Goal: Navigation & Orientation: Understand site structure

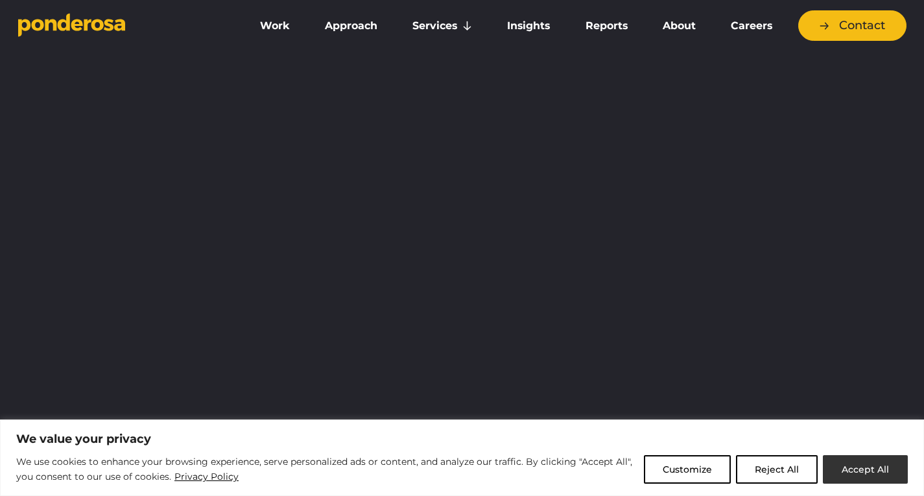
click at [865, 462] on button "Accept All" at bounding box center [865, 469] width 85 height 29
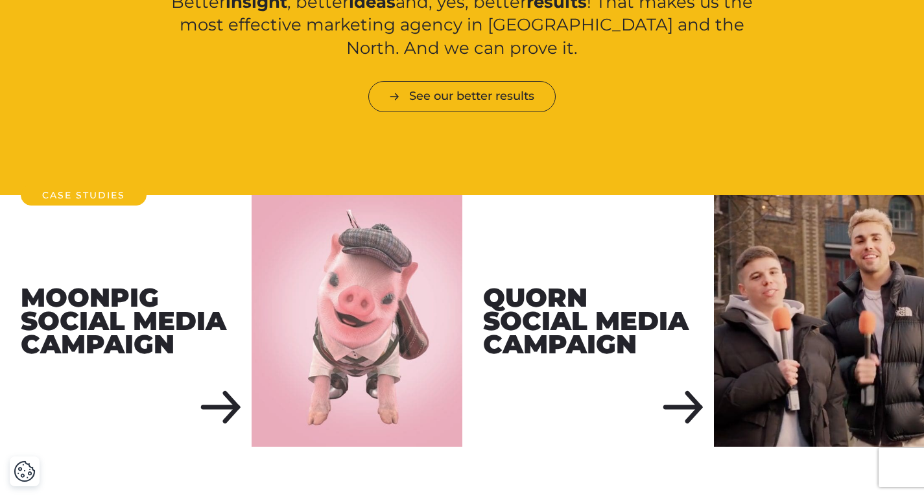
scroll to position [1416, 0]
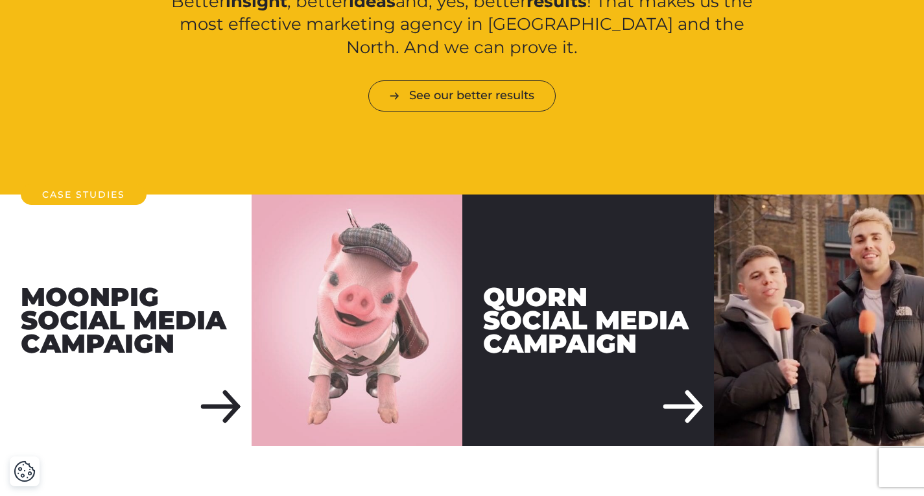
click at [679, 377] on div "Quorn Social Media Campaign" at bounding box center [588, 321] width 252 height 252
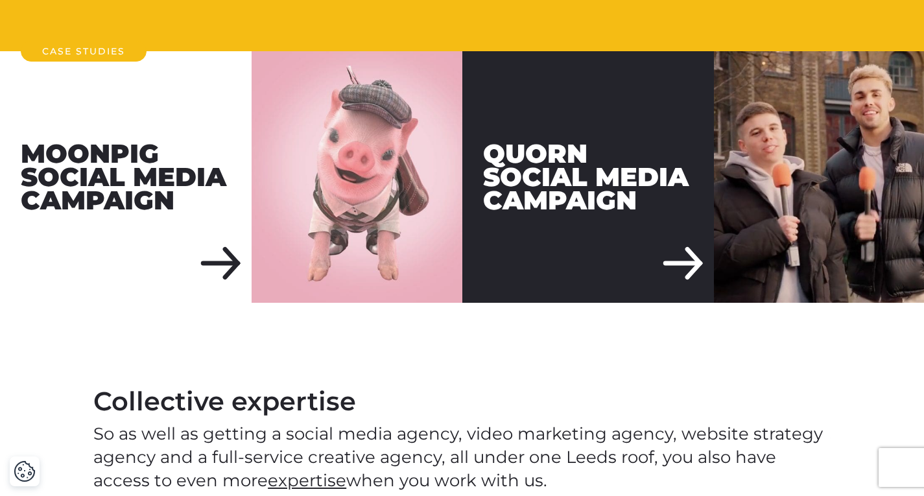
scroll to position [1572, 0]
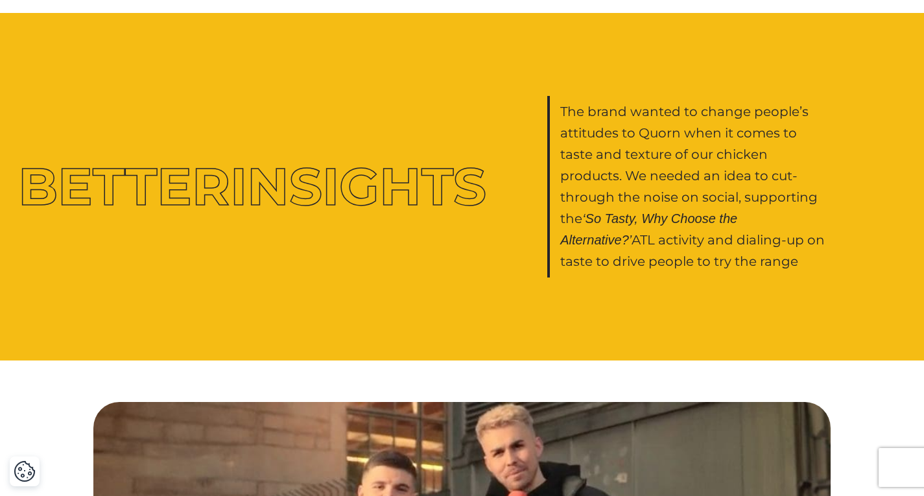
scroll to position [1197, 0]
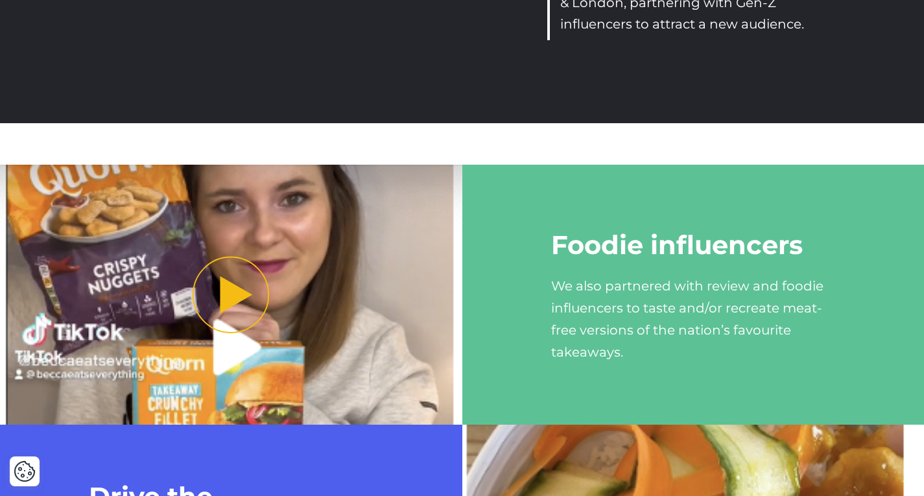
click at [696, 381] on div "Foodie influencers We also partnered with review and foodie influencers to tast…" at bounding box center [693, 295] width 462 height 260
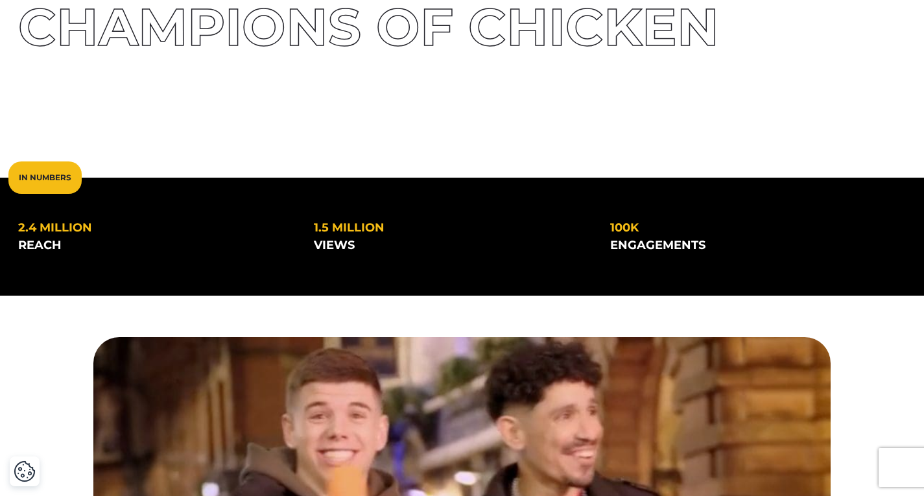
scroll to position [0, 0]
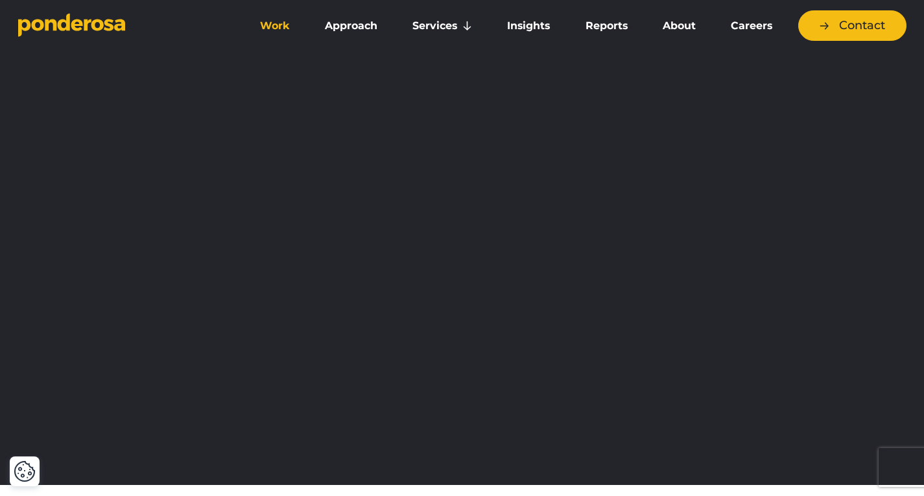
click at [281, 32] on link "Work" at bounding box center [275, 25] width 60 height 27
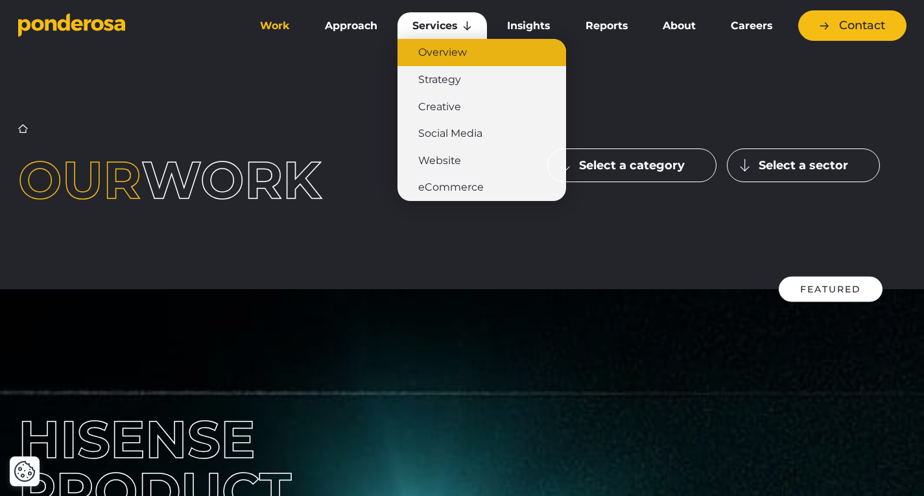
click at [443, 49] on link "Overview" at bounding box center [482, 52] width 169 height 27
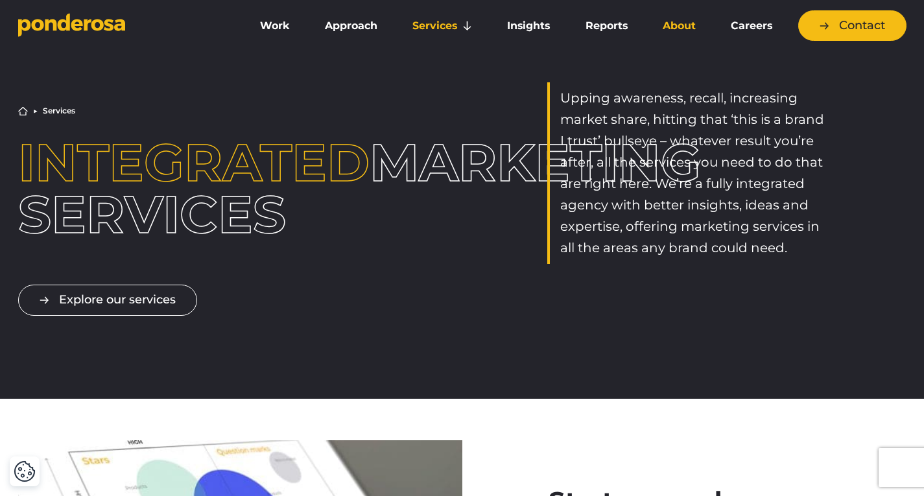
click at [672, 27] on link "About" at bounding box center [679, 25] width 63 height 27
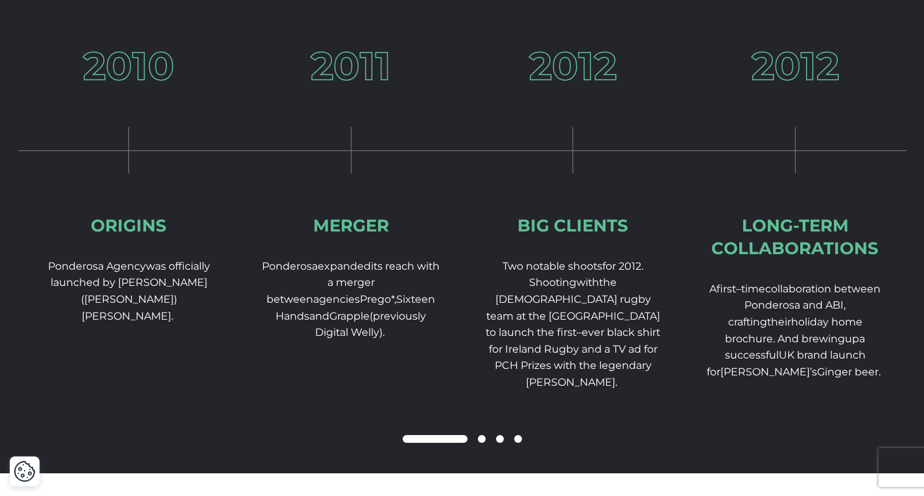
scroll to position [1969, 0]
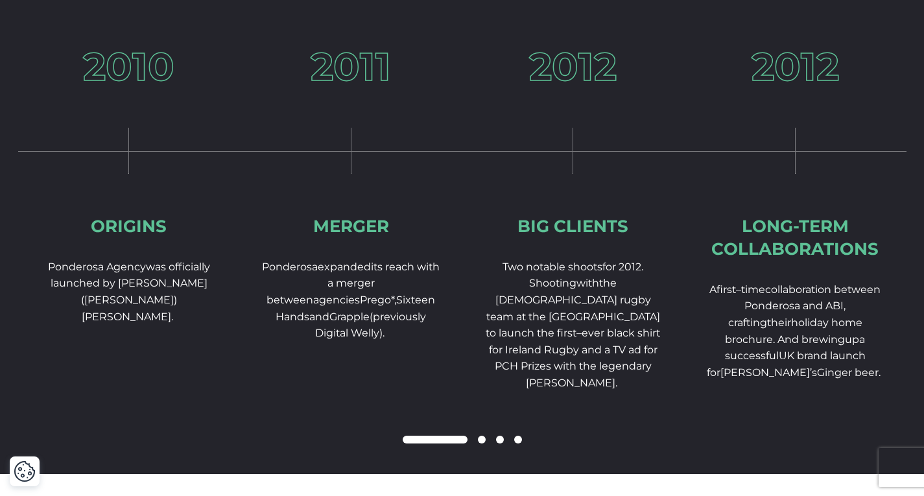
drag, startPoint x: 448, startPoint y: 457, endPoint x: 481, endPoint y: 461, distance: 34.0
click at [481, 448] on div at bounding box center [462, 441] width 889 height 16
click at [481, 444] on span at bounding box center [482, 440] width 8 height 8
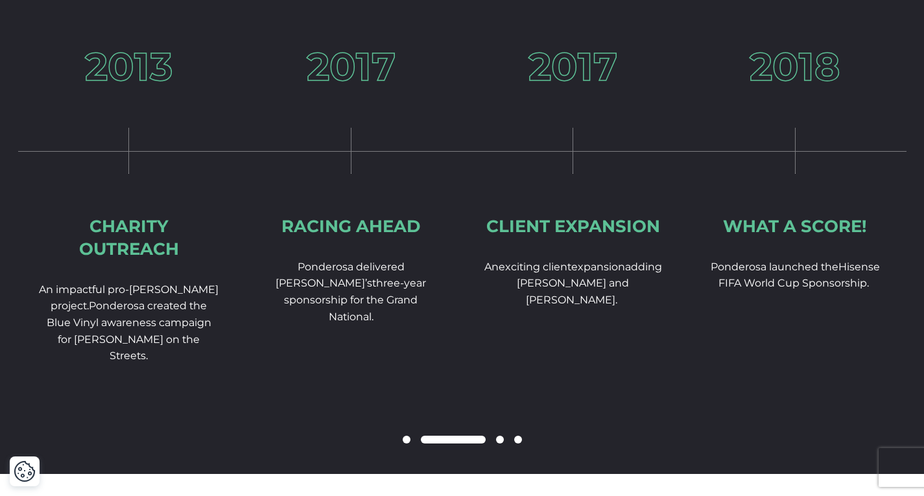
click at [501, 444] on span at bounding box center [500, 440] width 8 height 8
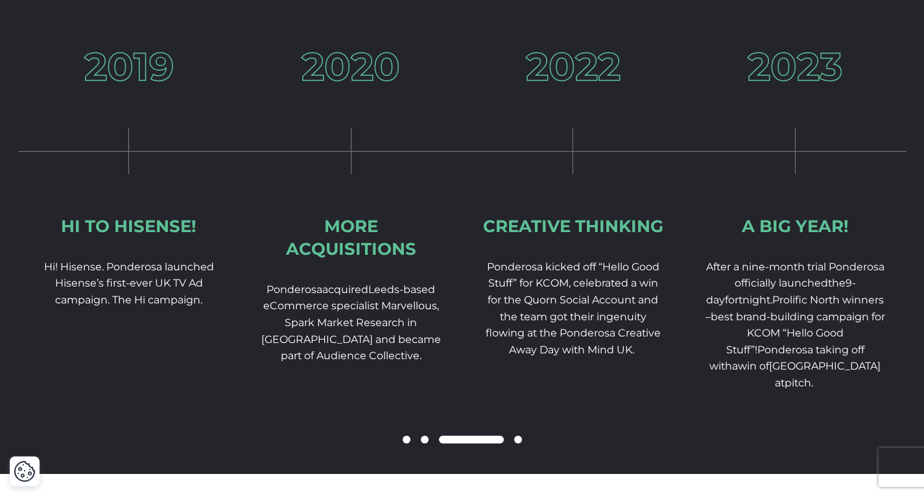
click at [521, 444] on span at bounding box center [518, 440] width 8 height 8
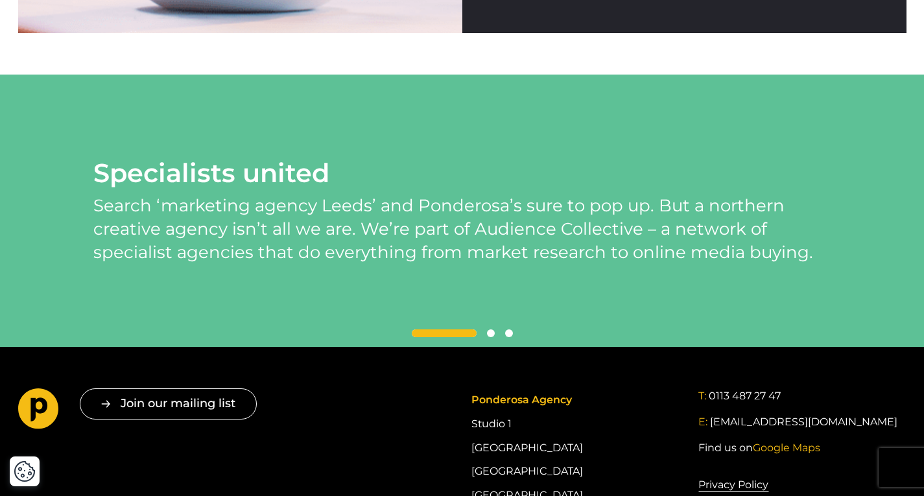
scroll to position [2803, 0]
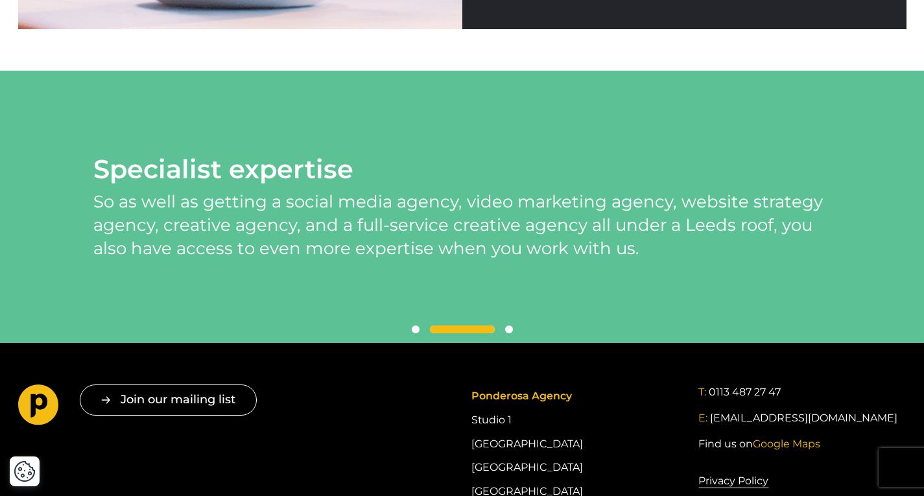
click at [418, 333] on span at bounding box center [416, 330] width 8 height 8
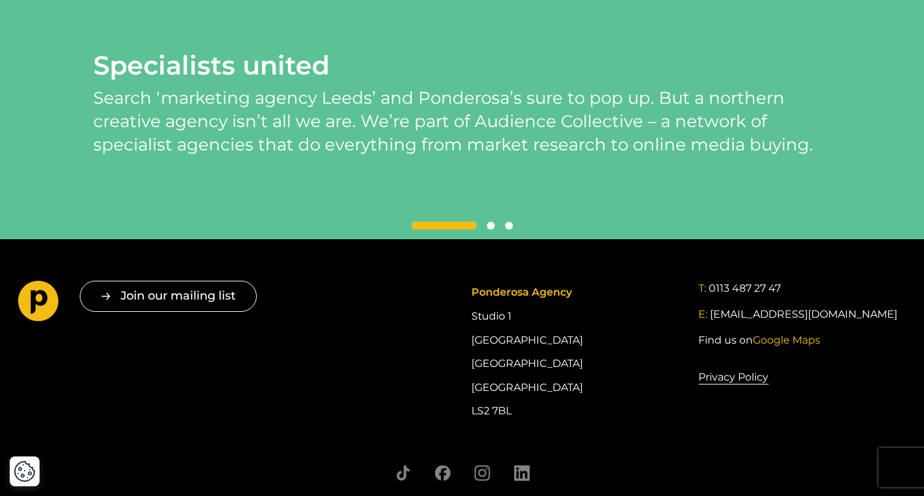
scroll to position [2907, 0]
click at [510, 230] on span at bounding box center [509, 226] width 8 height 8
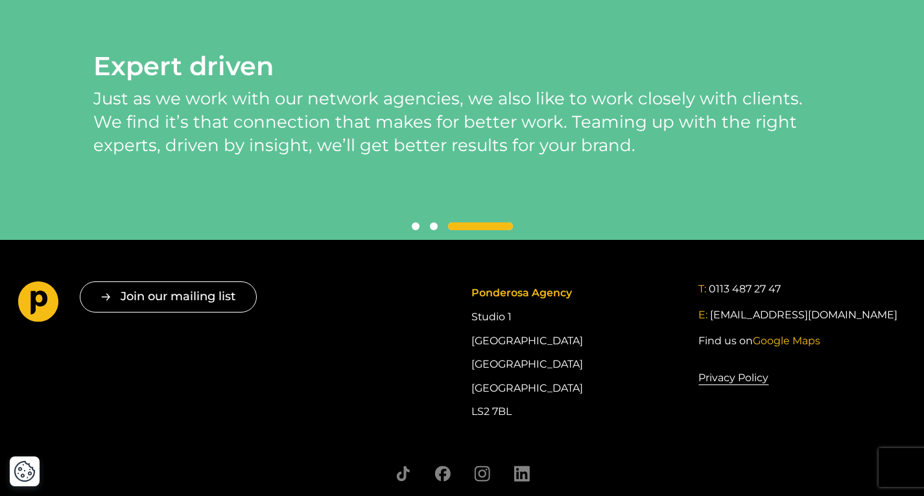
click at [417, 230] on span at bounding box center [416, 226] width 8 height 8
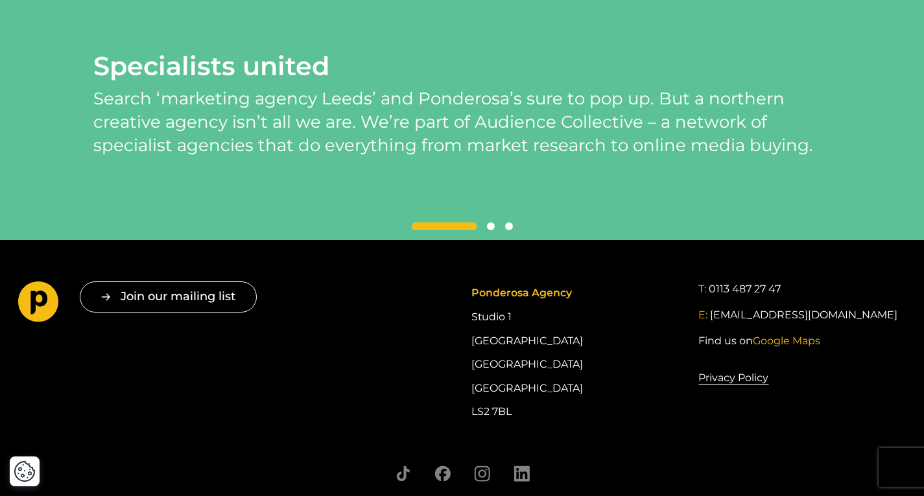
click at [508, 230] on span at bounding box center [509, 226] width 8 height 8
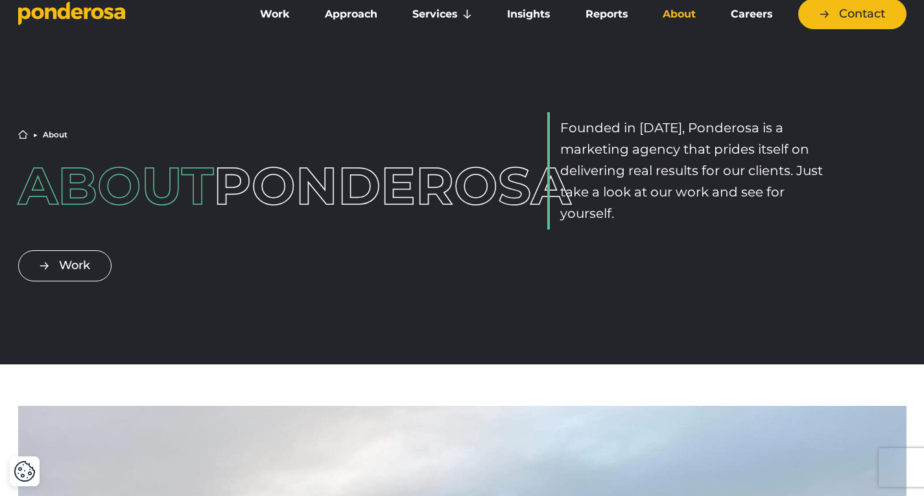
scroll to position [0, 0]
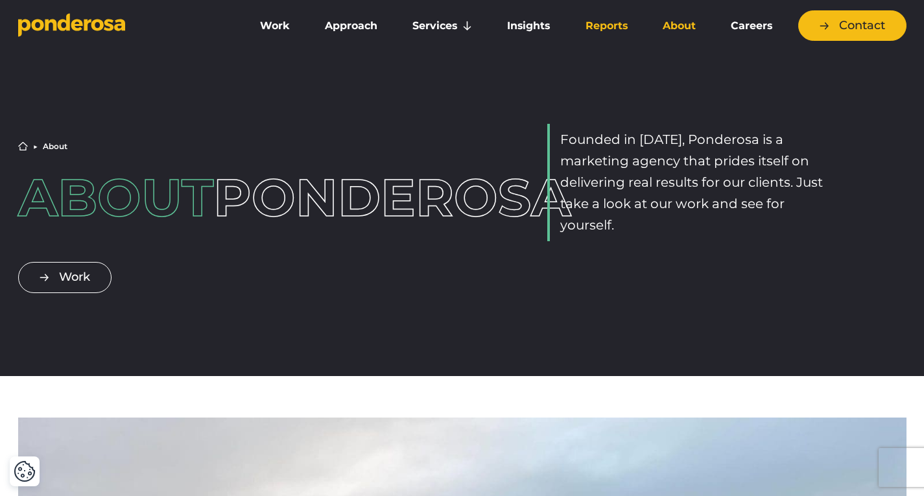
click at [605, 26] on link "Reports" at bounding box center [607, 25] width 72 height 27
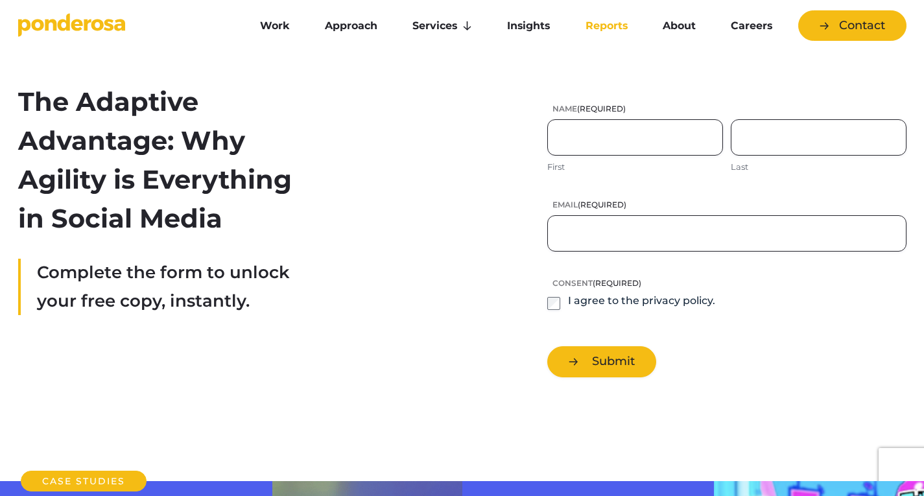
click at [606, 27] on link "Reports" at bounding box center [607, 25] width 72 height 27
click at [545, 27] on link "Insights" at bounding box center [528, 25] width 73 height 27
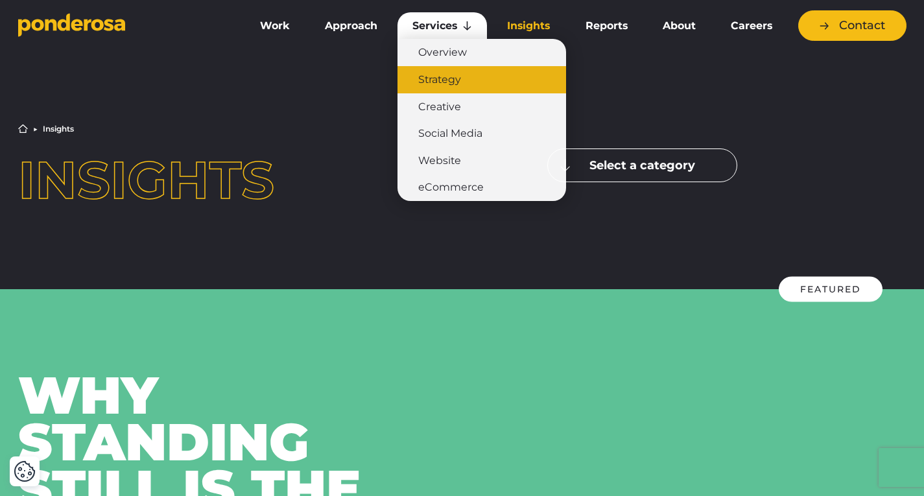
click at [452, 80] on link "Strategy" at bounding box center [482, 79] width 169 height 27
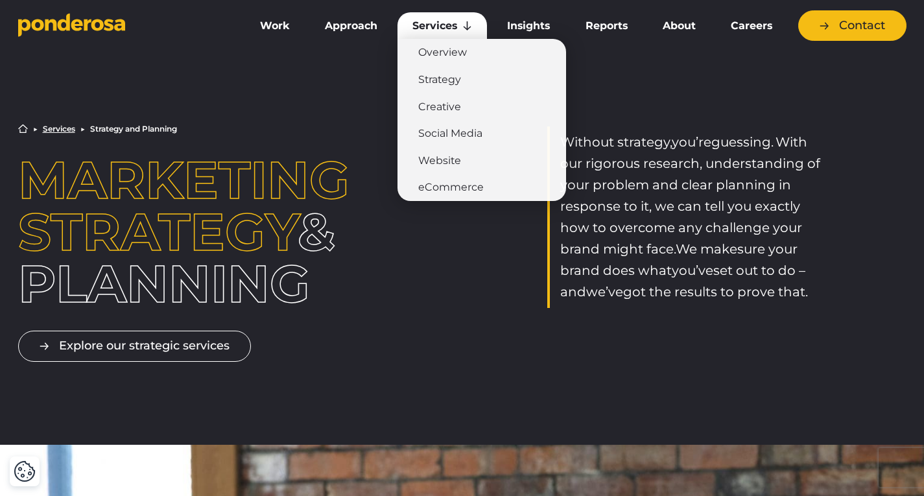
click at [469, 26] on link "Services" at bounding box center [443, 25] width 90 height 27
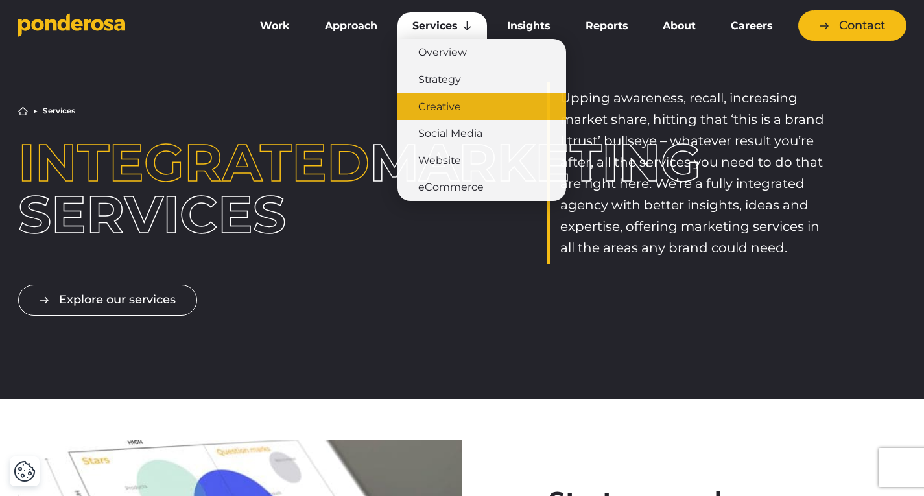
click at [452, 102] on link "Creative" at bounding box center [482, 106] width 169 height 27
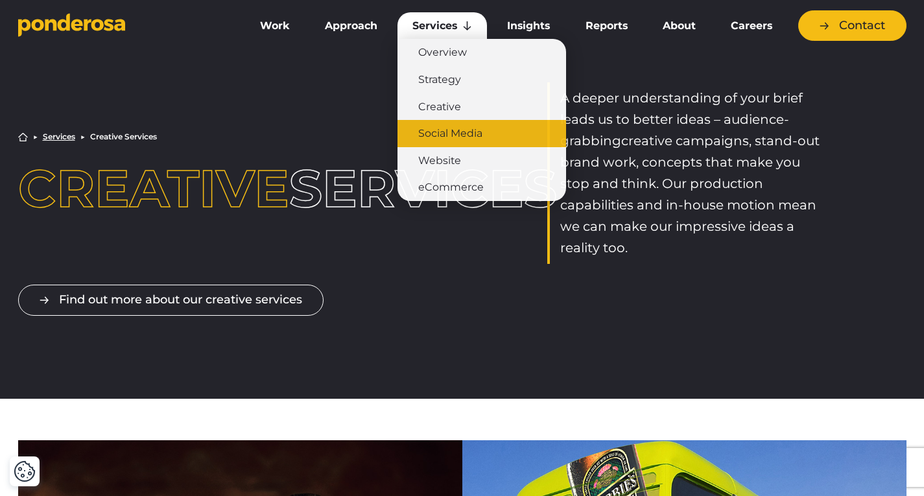
click at [479, 134] on link "Social Media" at bounding box center [482, 133] width 169 height 27
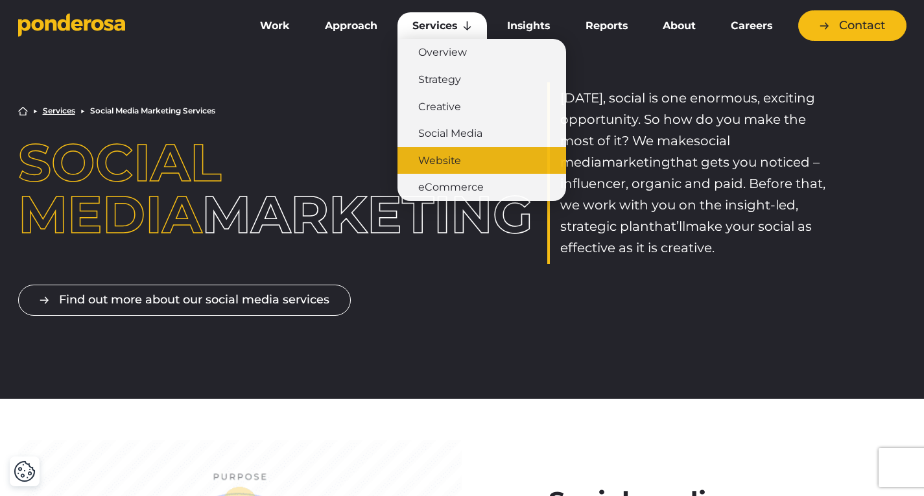
click at [448, 159] on link "Website" at bounding box center [482, 160] width 169 height 27
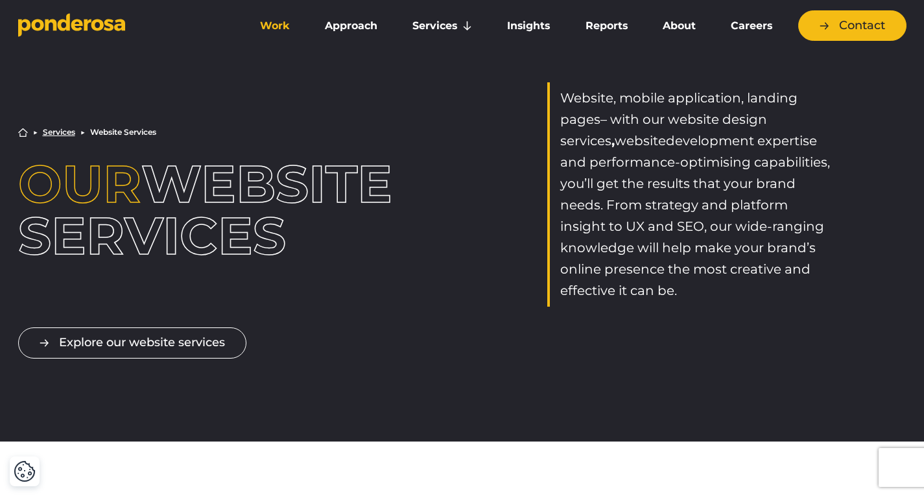
click at [278, 28] on link "Work" at bounding box center [275, 25] width 60 height 27
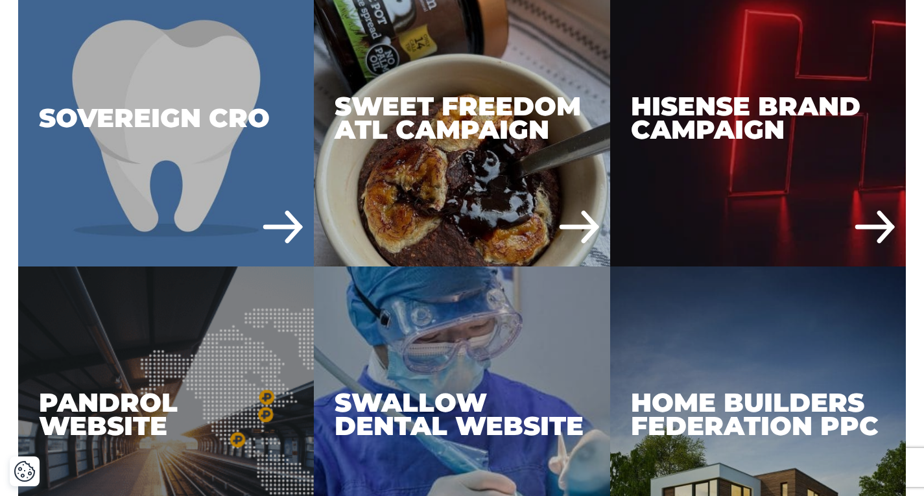
scroll to position [4617, 0]
